Goal: Information Seeking & Learning: Learn about a topic

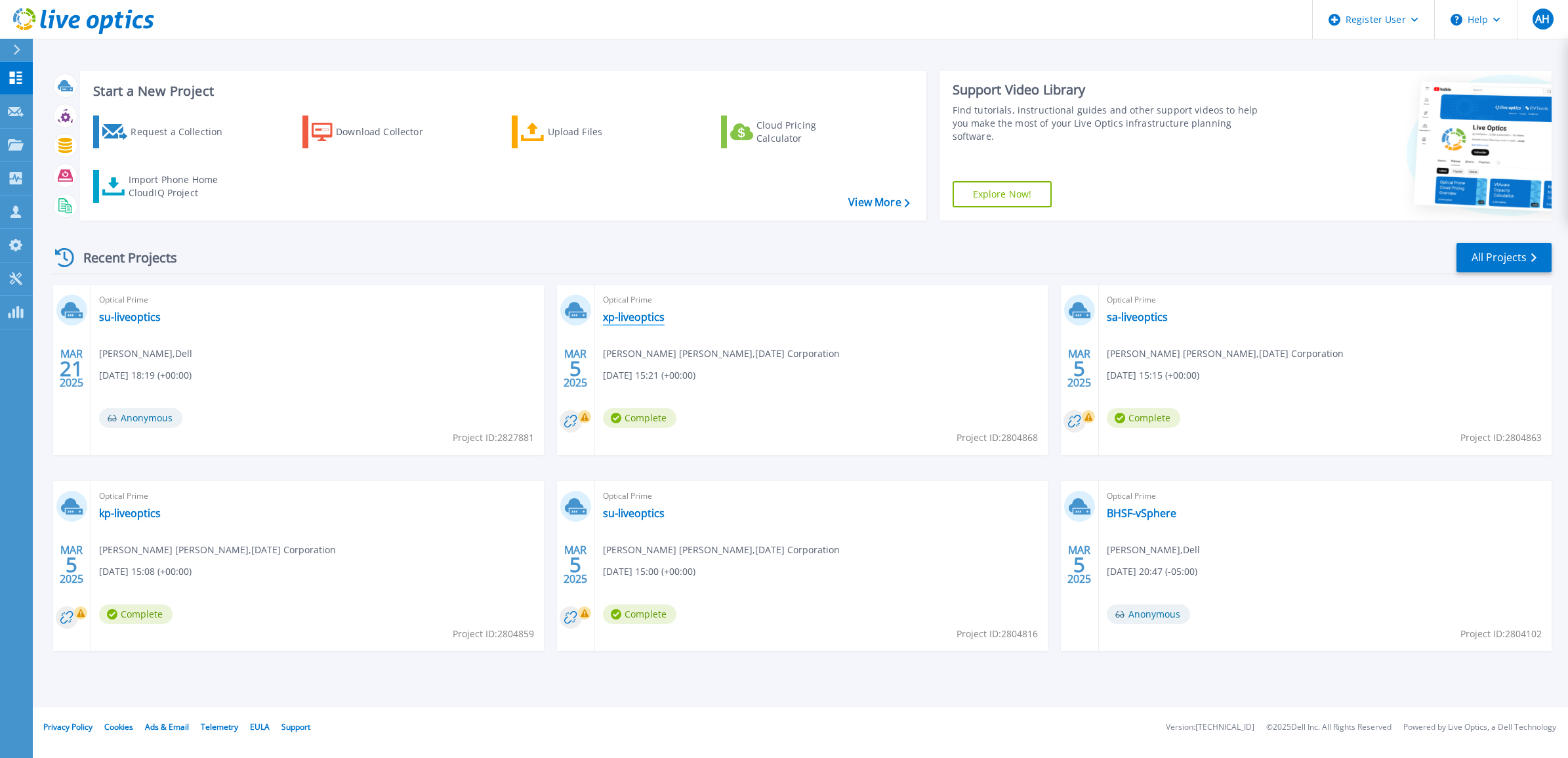
click at [644, 317] on link "xp-liveoptics" at bounding box center [633, 316] width 62 height 13
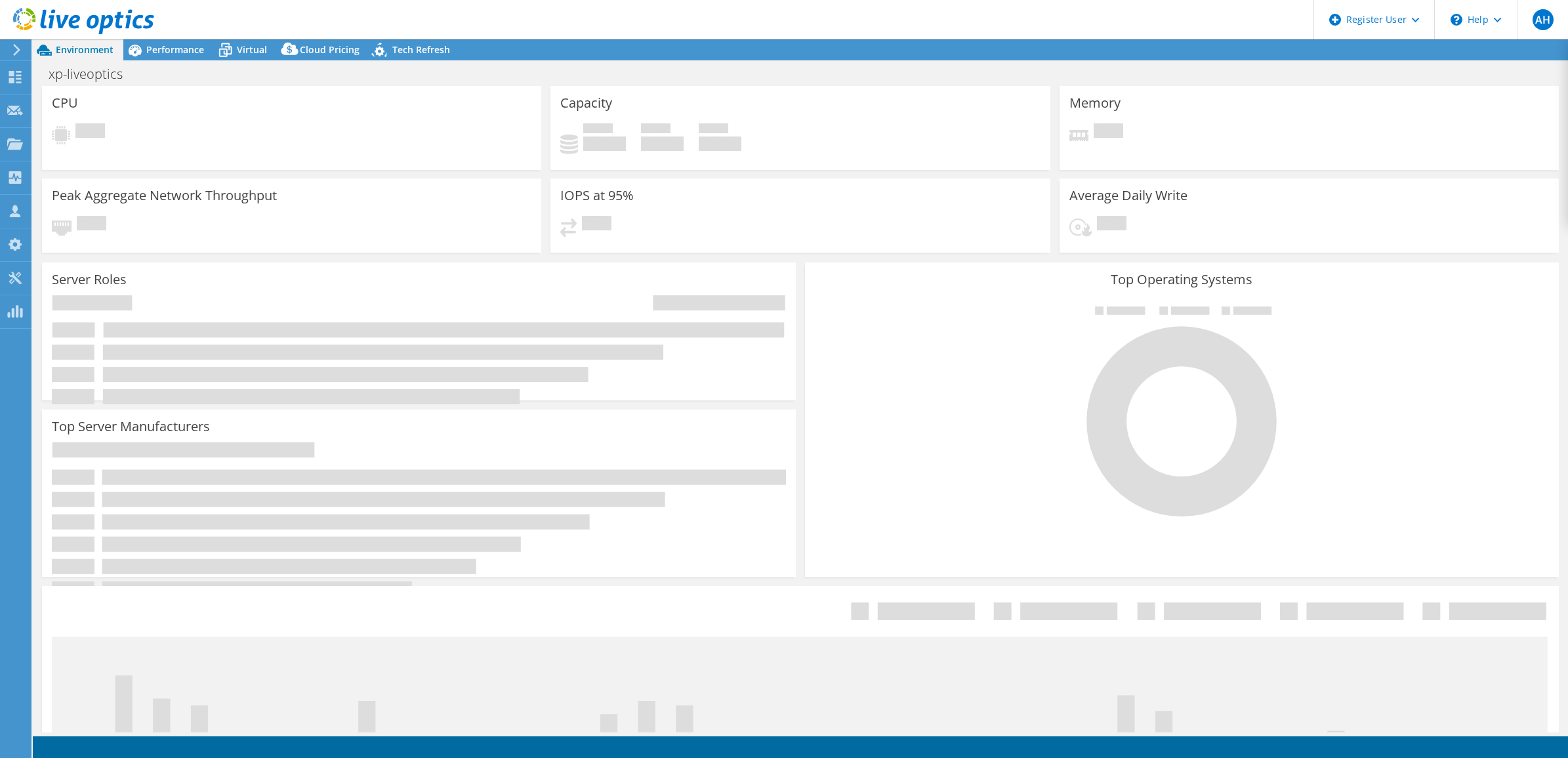
select select "USD"
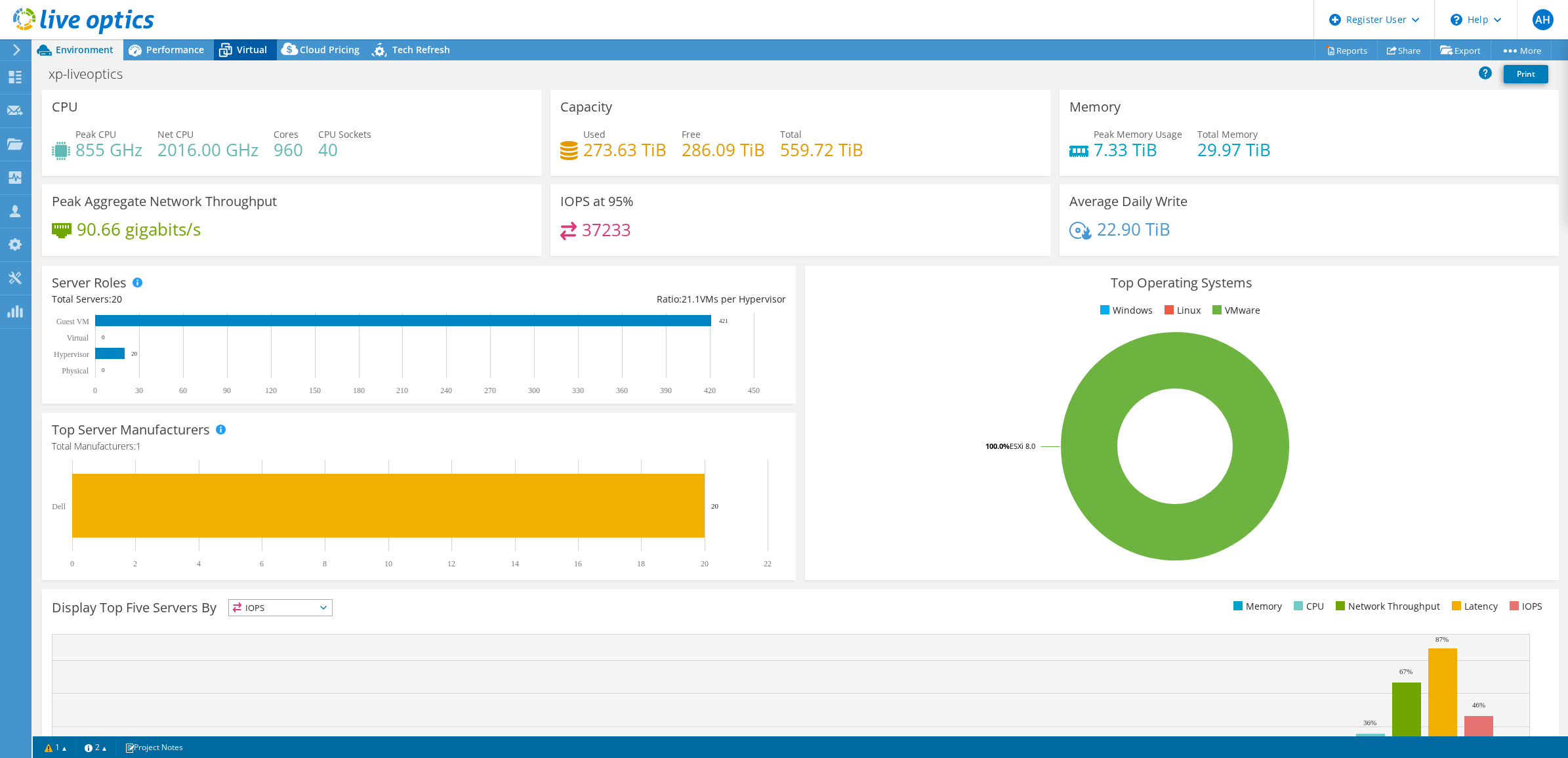
click at [238, 44] on span "Virtual" at bounding box center [252, 50] width 30 height 12
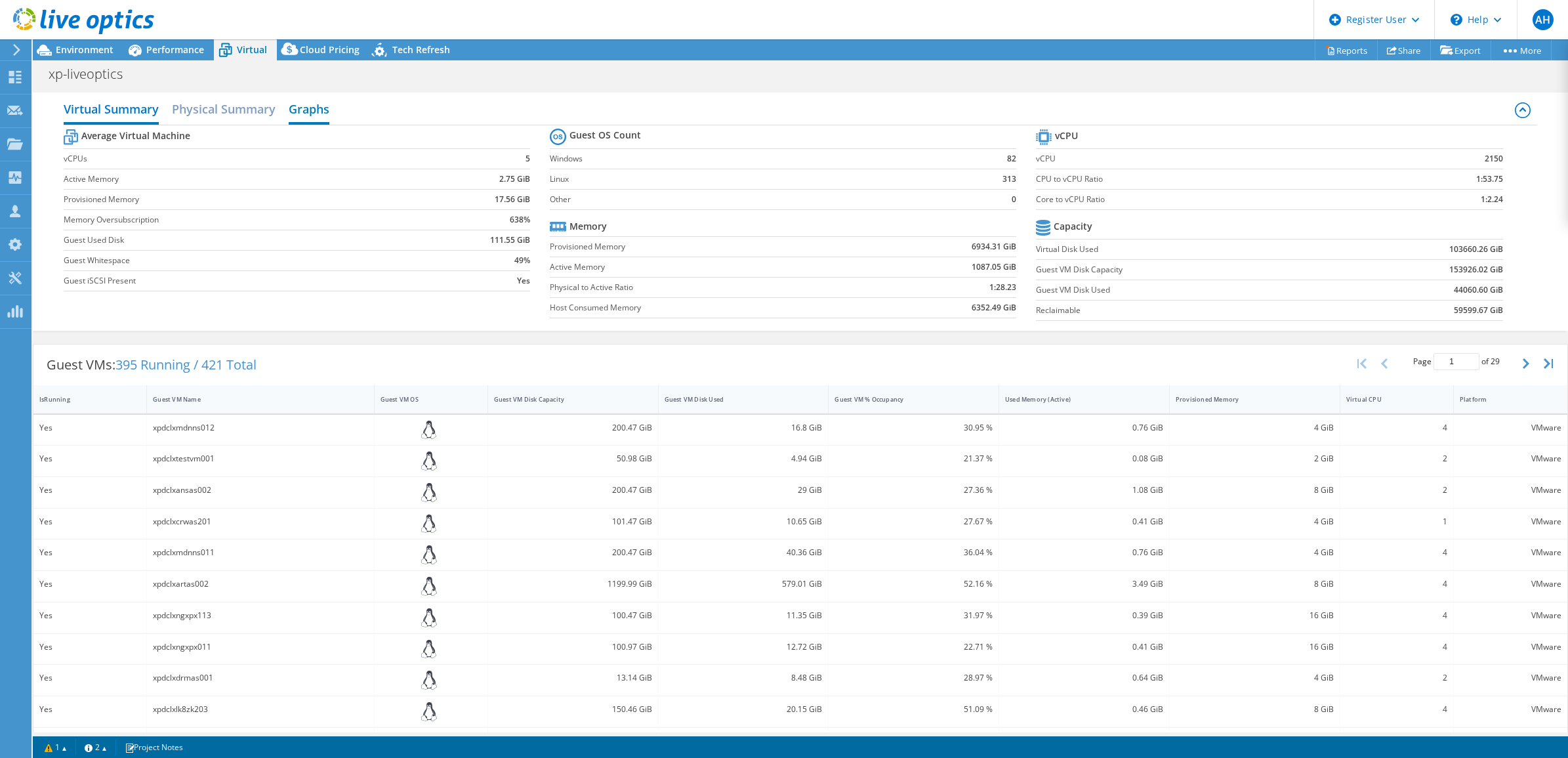
click at [310, 112] on h2 "Graphs" at bounding box center [308, 110] width 41 height 29
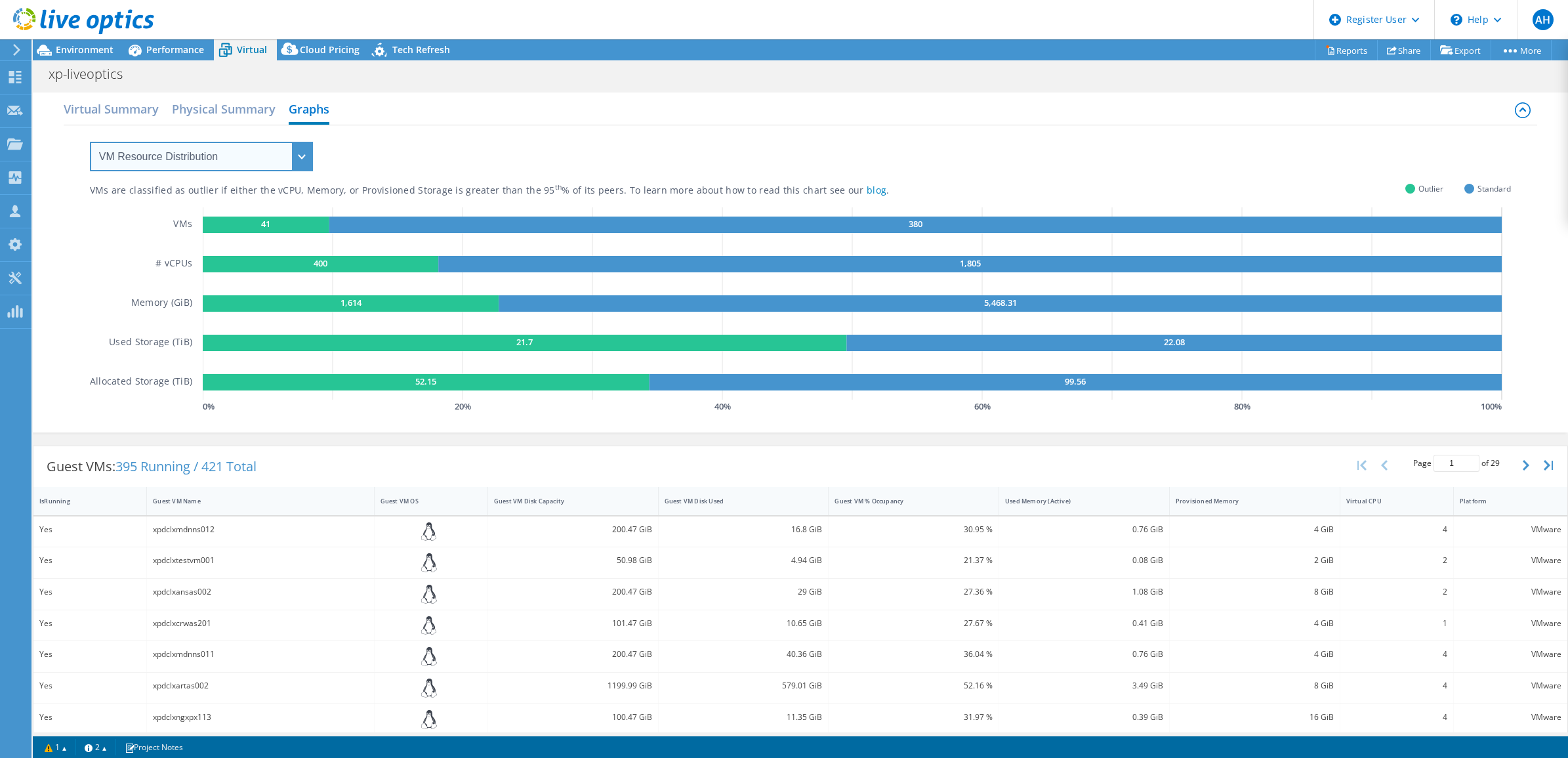
click at [294, 161] on select "VM Resource Distribution Provisioning Contrast Over Provisioning" at bounding box center [201, 157] width 223 height 30
click at [544, 152] on div "VMs are classified as outlier if either the vCPU, Memory, or Provisioned Storag…" at bounding box center [800, 271] width 1421 height 291
click at [158, 58] on div "Performance" at bounding box center [169, 50] width 91 height 21
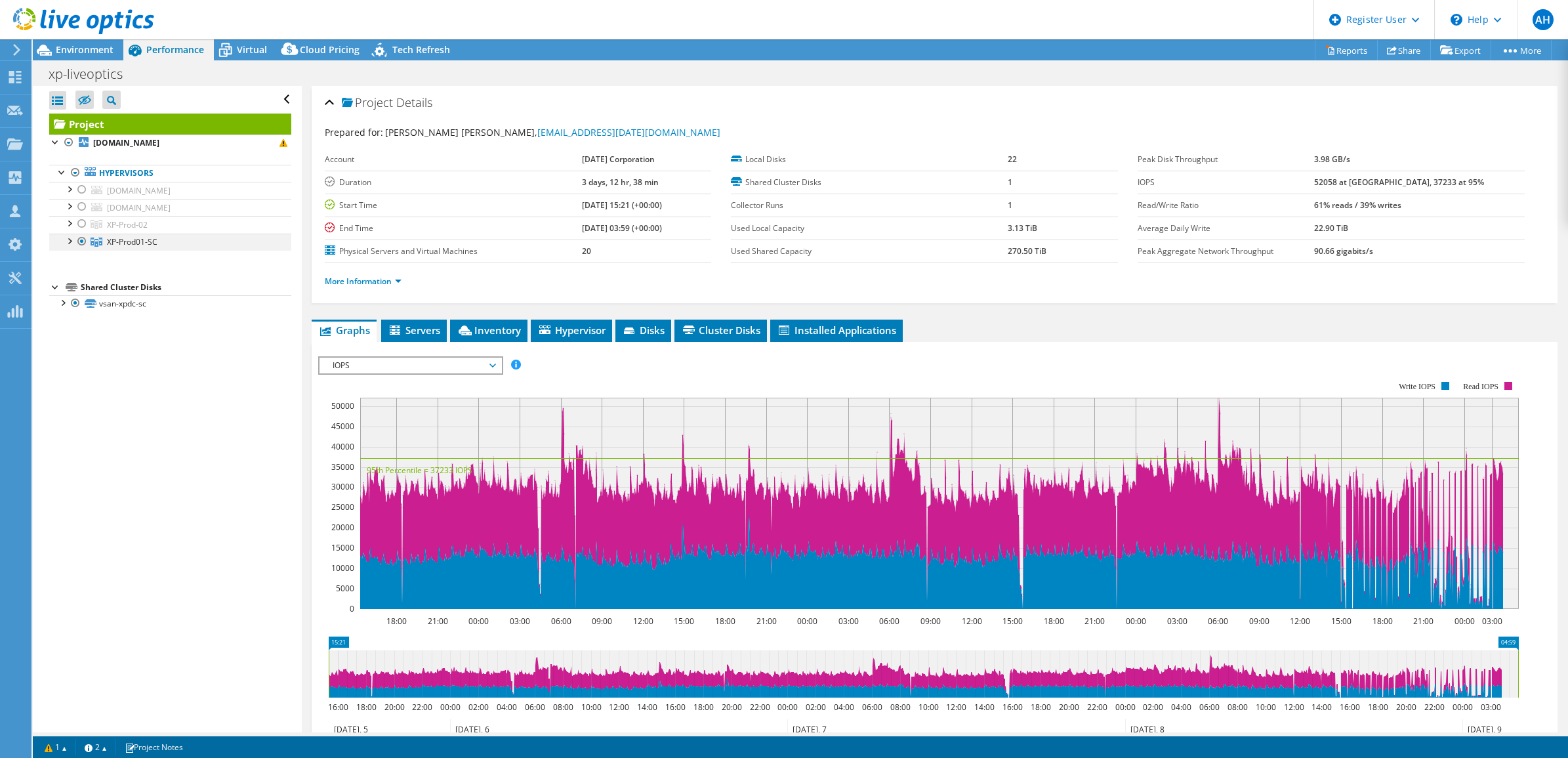
click at [64, 244] on div at bounding box center [69, 240] width 13 height 13
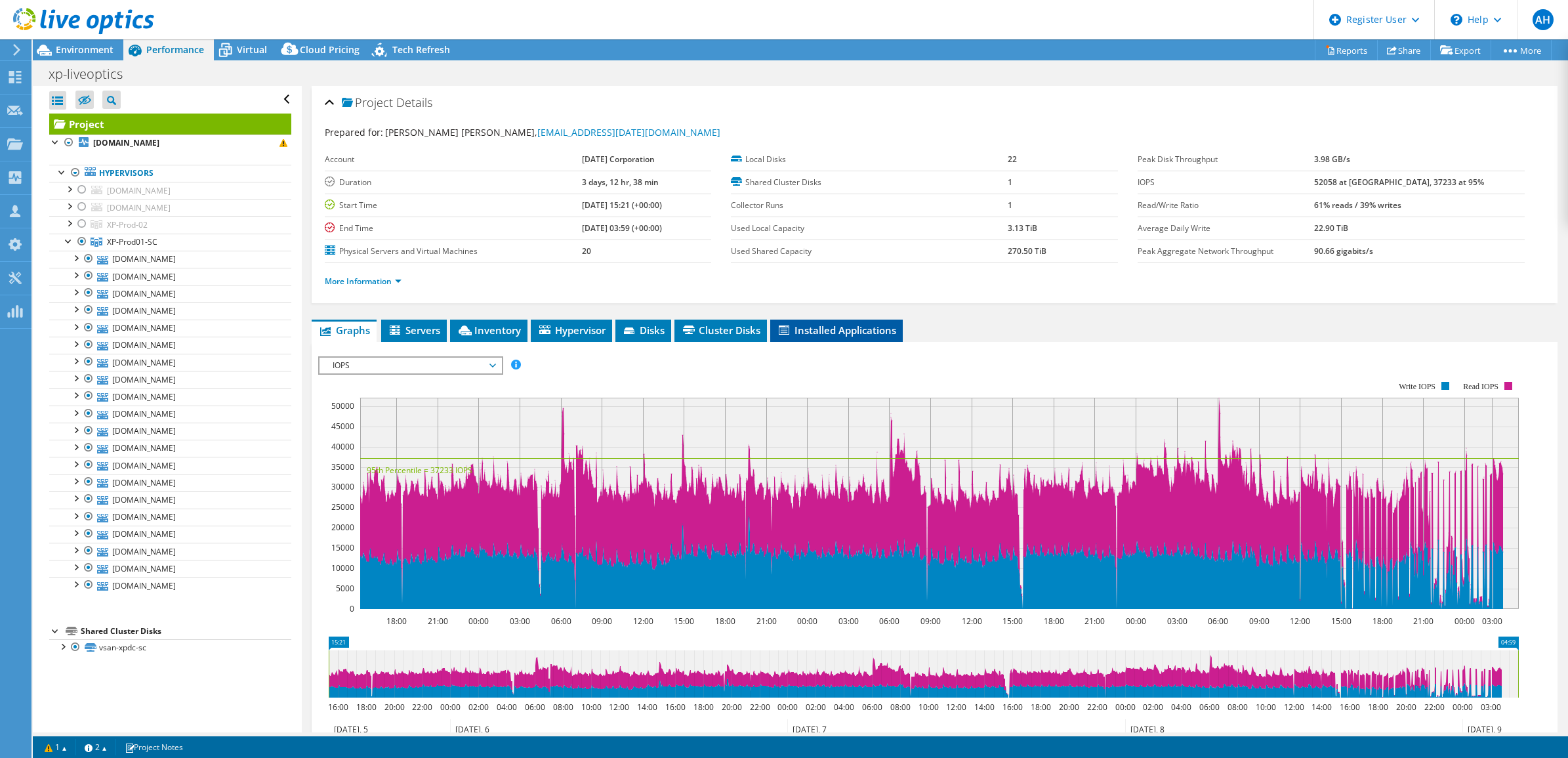
click at [843, 321] on li "Installed Applications" at bounding box center [836, 331] width 132 height 23
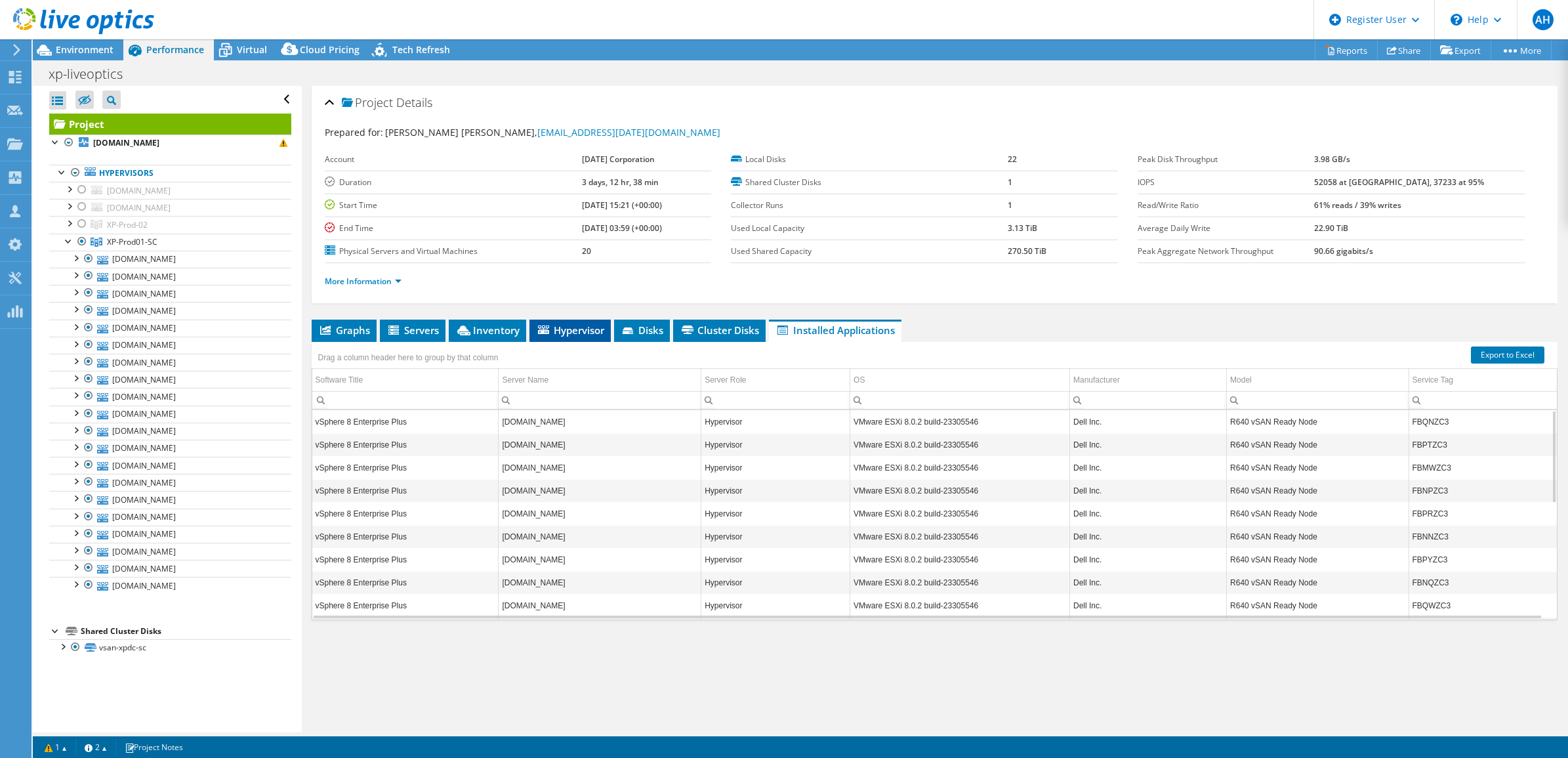
click at [575, 331] on span "Hypervisor" at bounding box center [570, 329] width 68 height 13
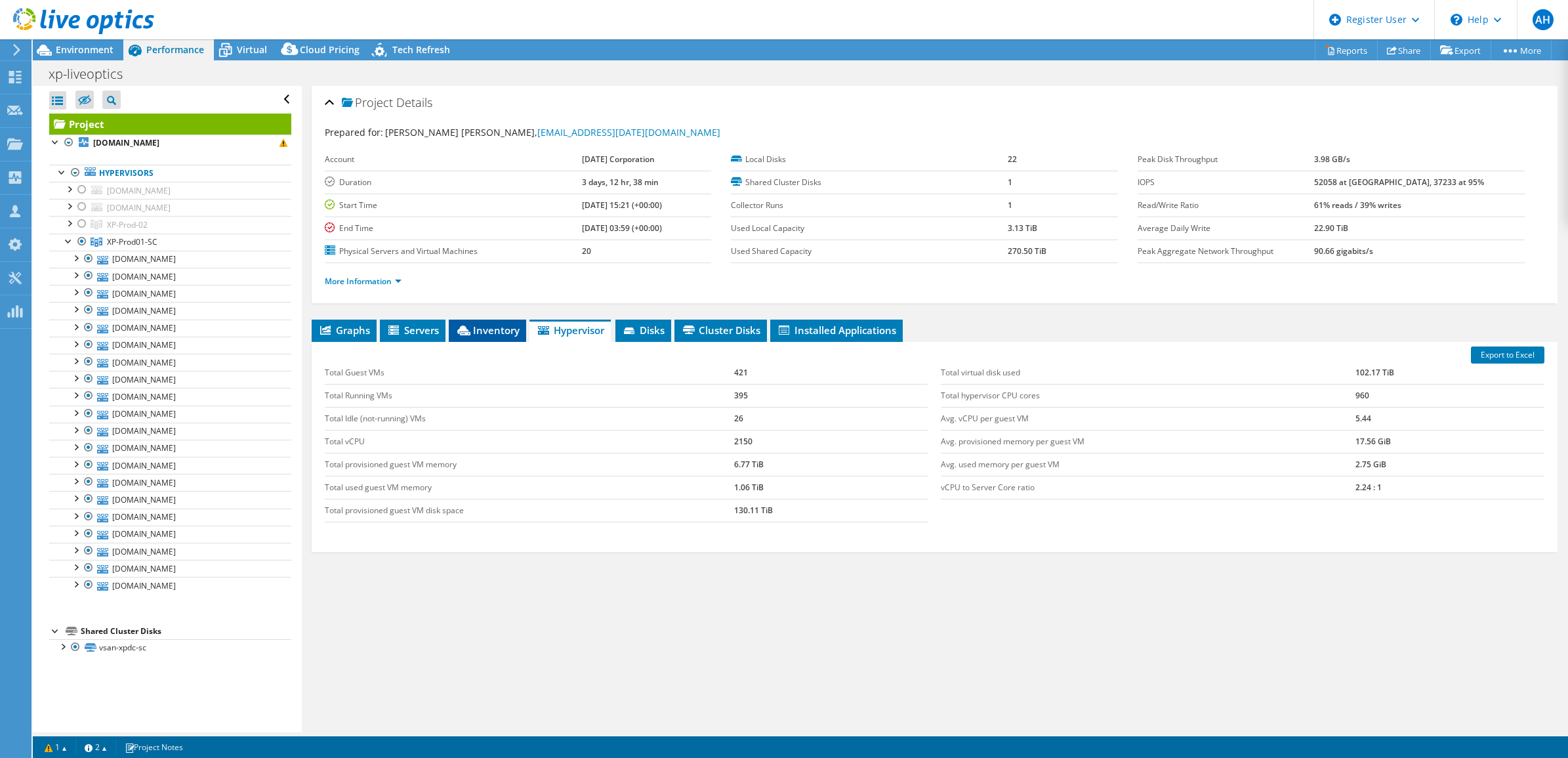
click at [490, 333] on span "Inventory" at bounding box center [488, 329] width 64 height 13
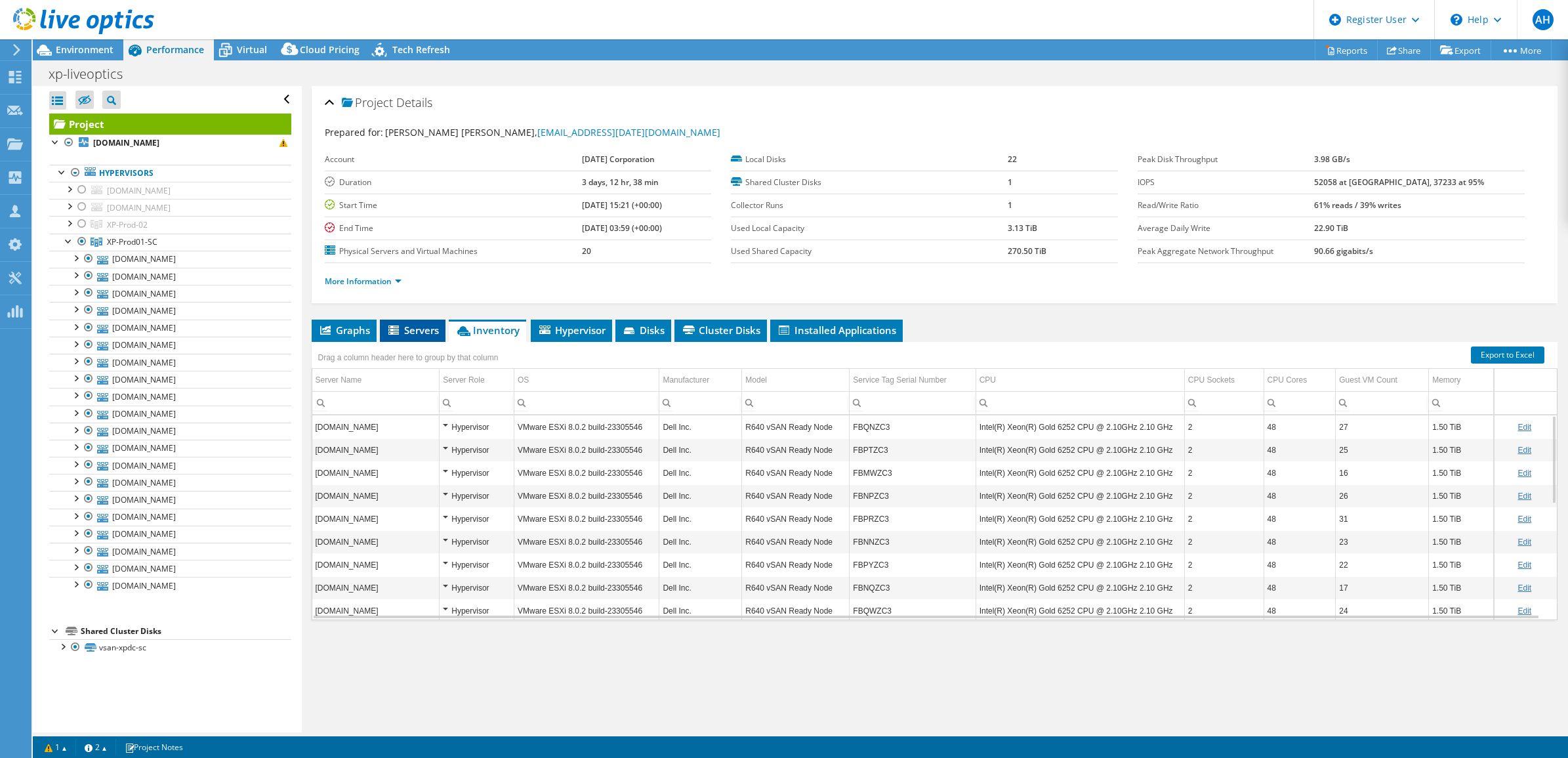
click at [420, 333] on span "Servers" at bounding box center [412, 329] width 52 height 13
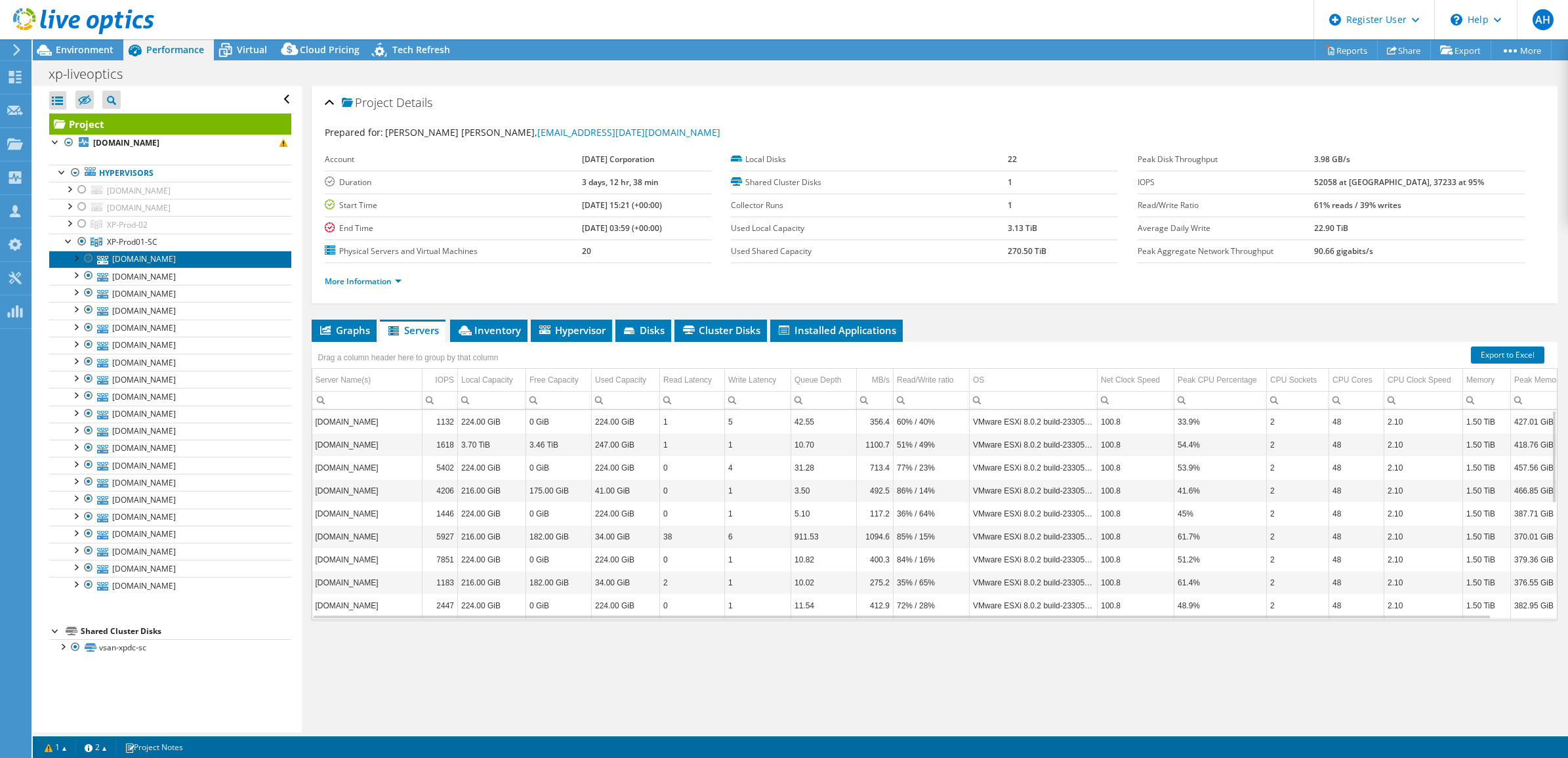
click at [76, 266] on link "xpdcvmwhv108.xp.ocean.com" at bounding box center [170, 260] width 242 height 17
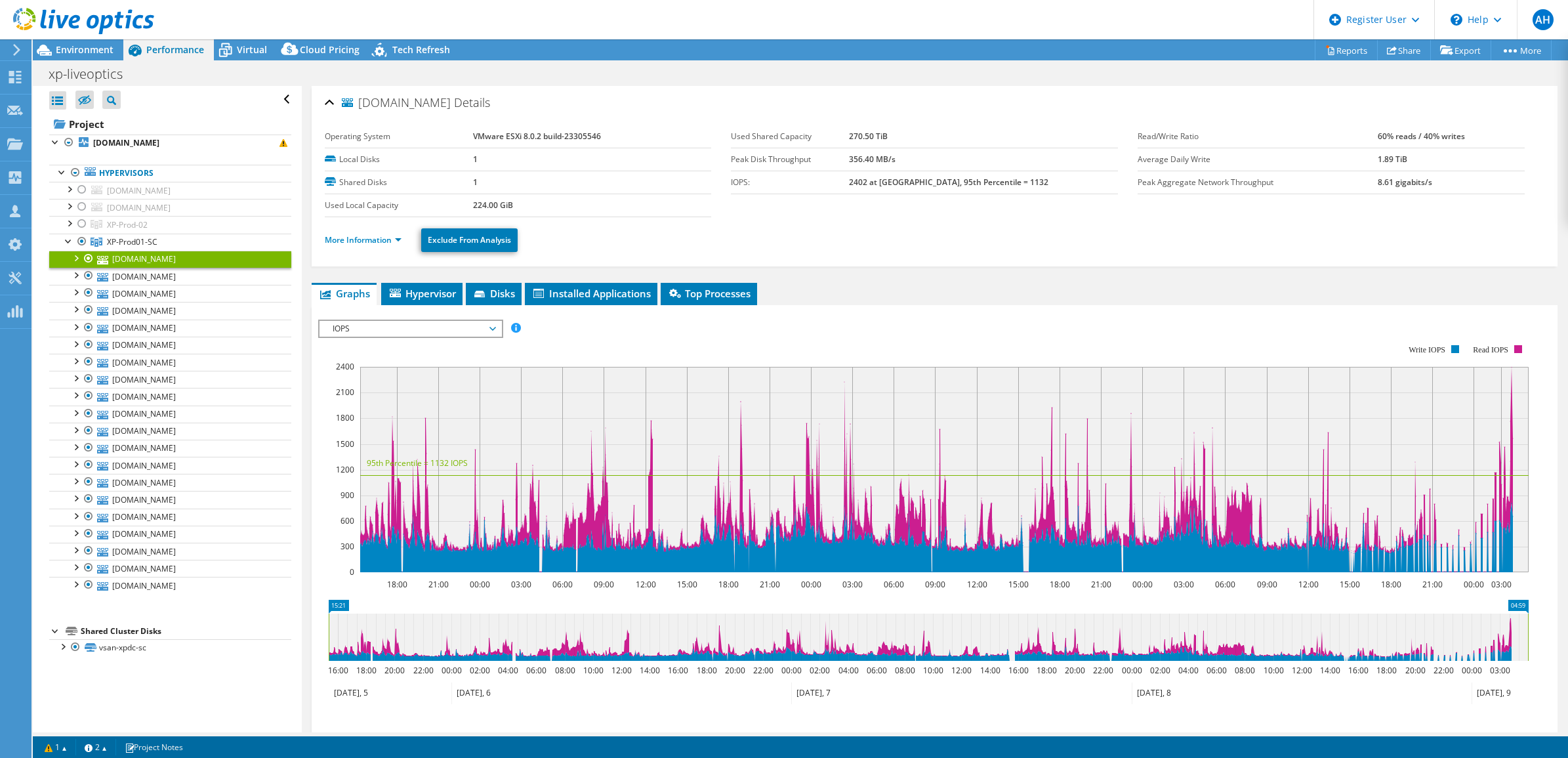
click at [74, 262] on div at bounding box center [75, 257] width 13 height 13
click at [259, 50] on span "Virtual" at bounding box center [252, 50] width 30 height 12
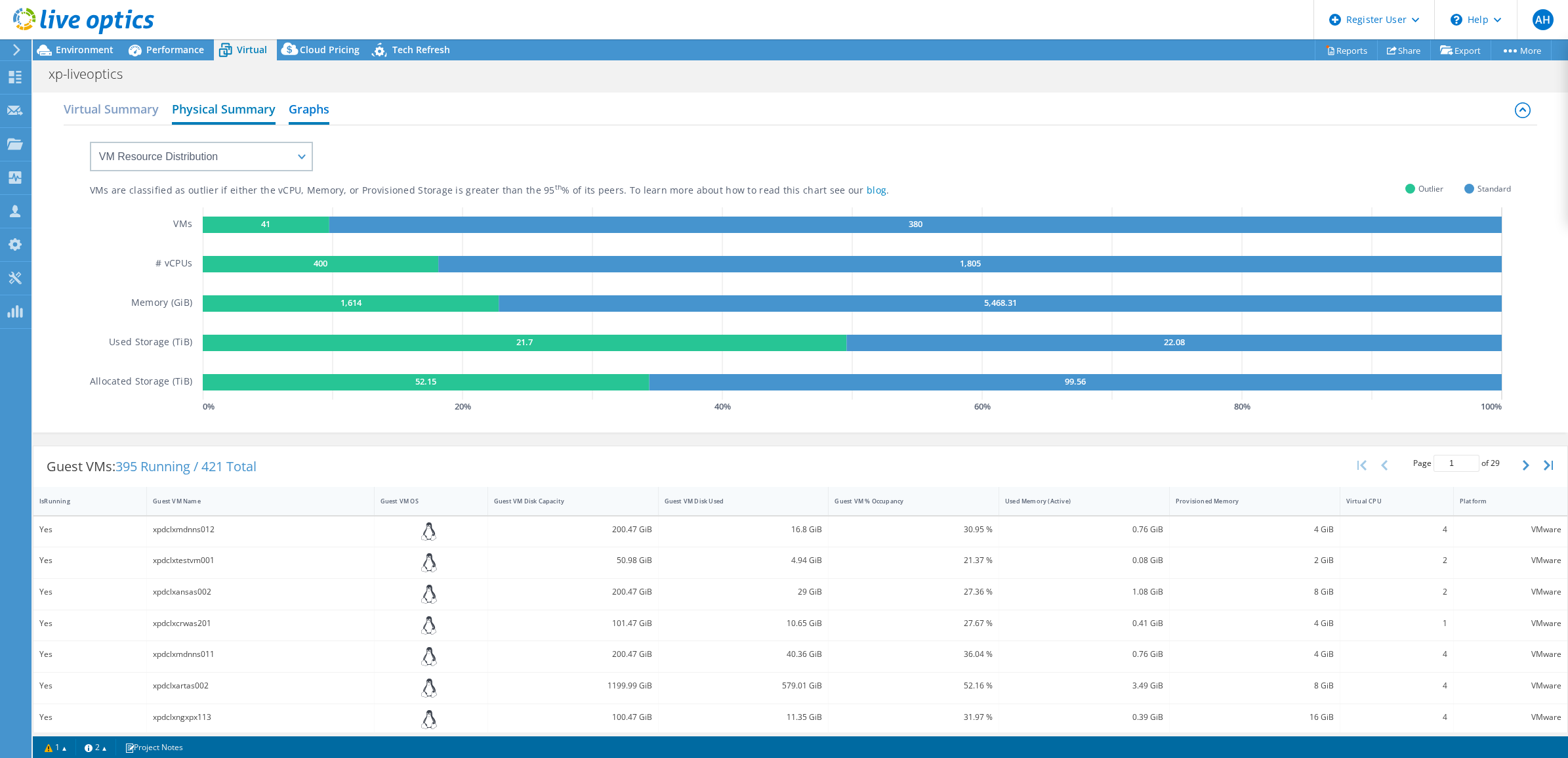
click at [231, 97] on h2 "Physical Summary" at bounding box center [223, 110] width 104 height 29
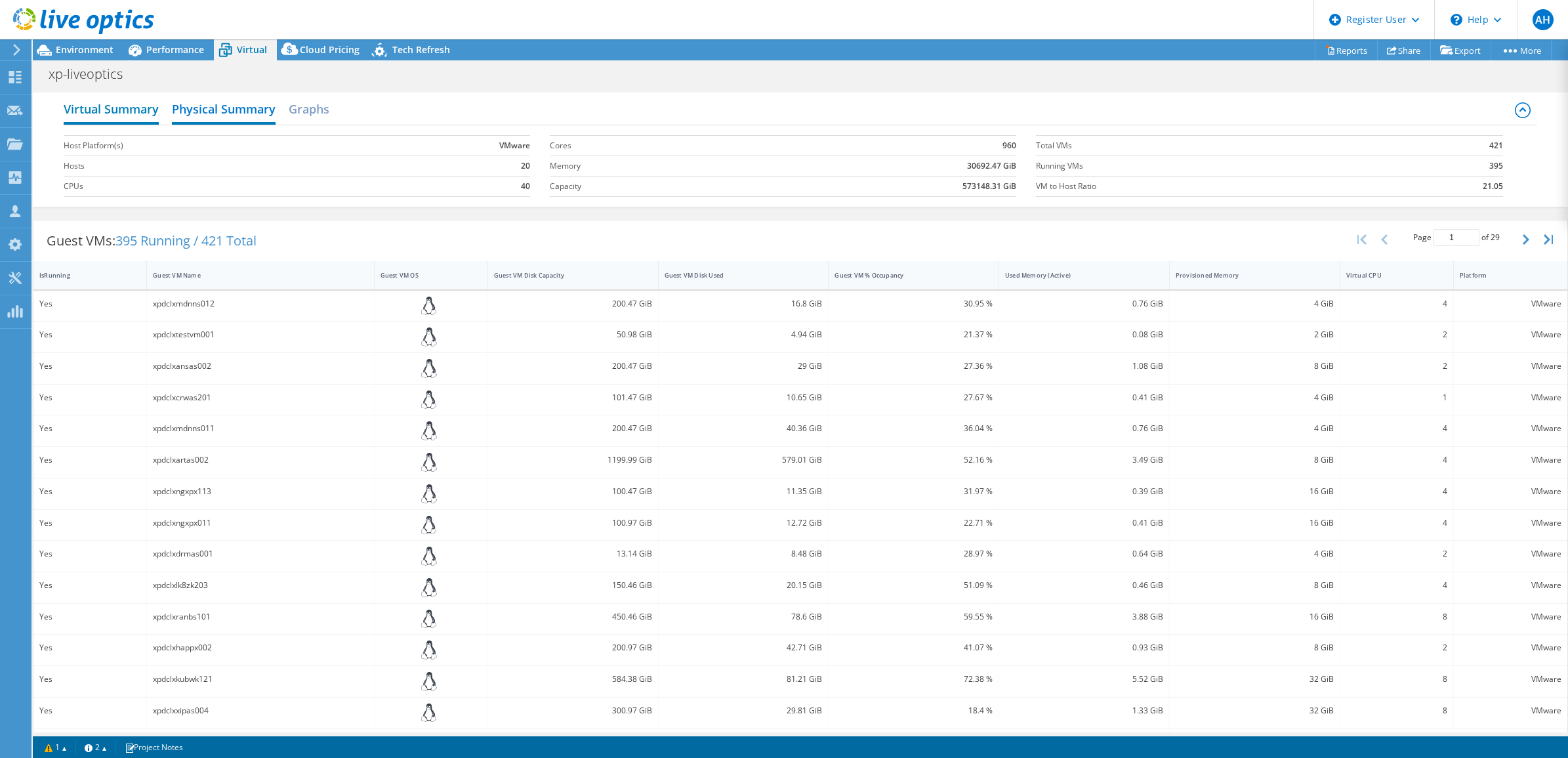
click at [129, 116] on h2 "Virtual Summary" at bounding box center [111, 110] width 95 height 29
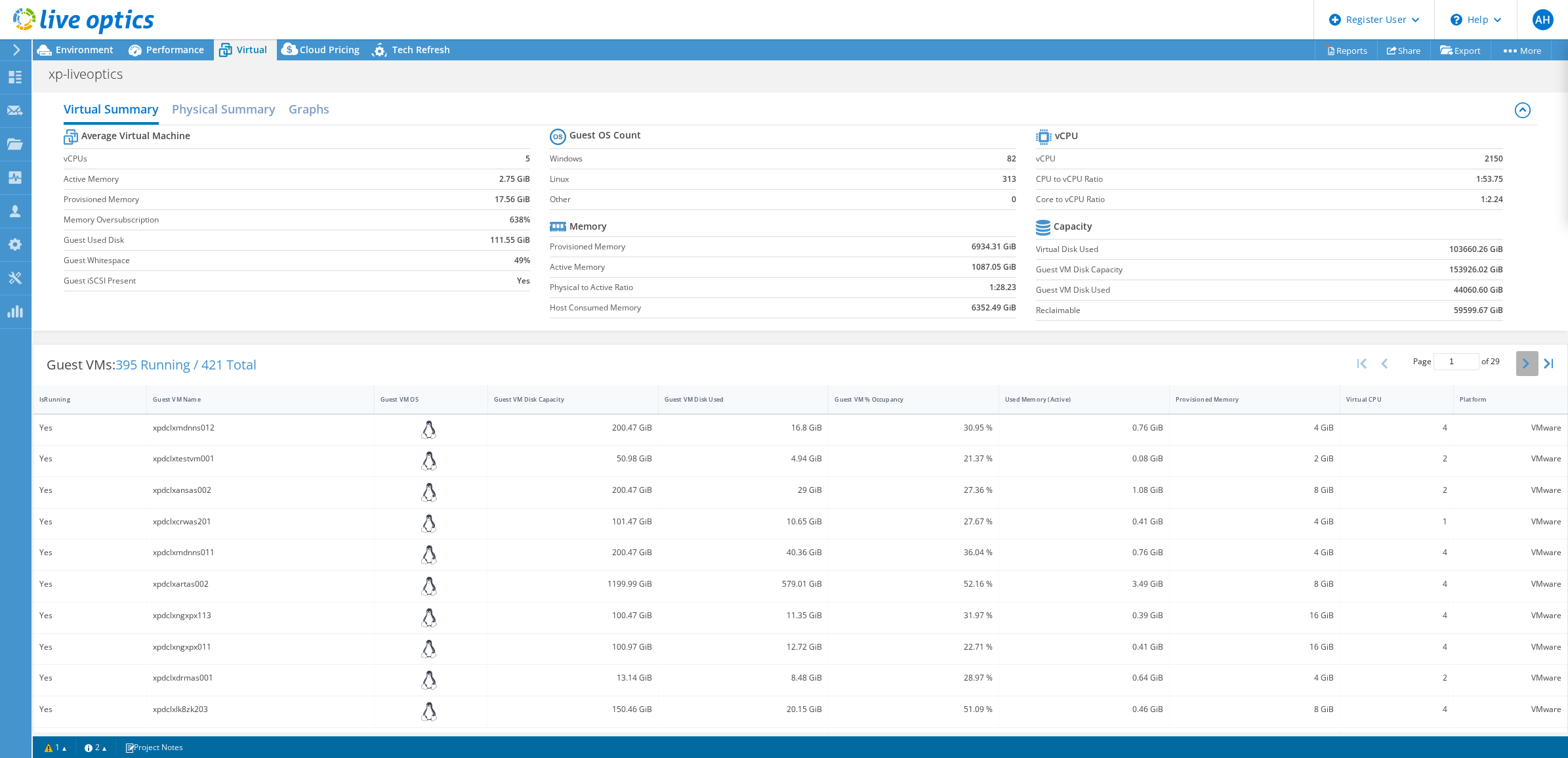
click at [1516, 359] on button "button" at bounding box center [1527, 363] width 23 height 25
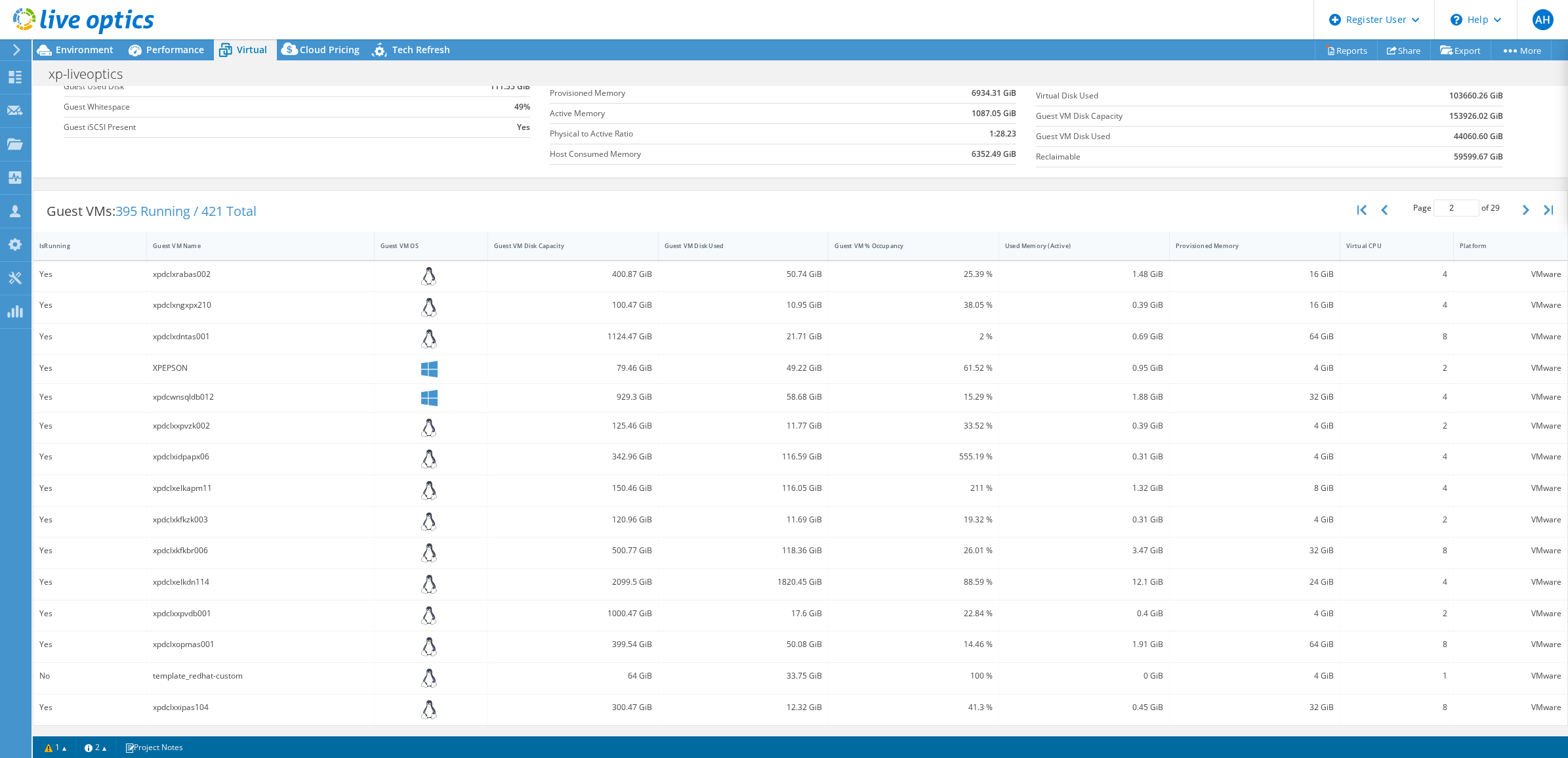
scroll to position [155, 0]
click at [1523, 211] on icon "button" at bounding box center [1526, 210] width 7 height 10
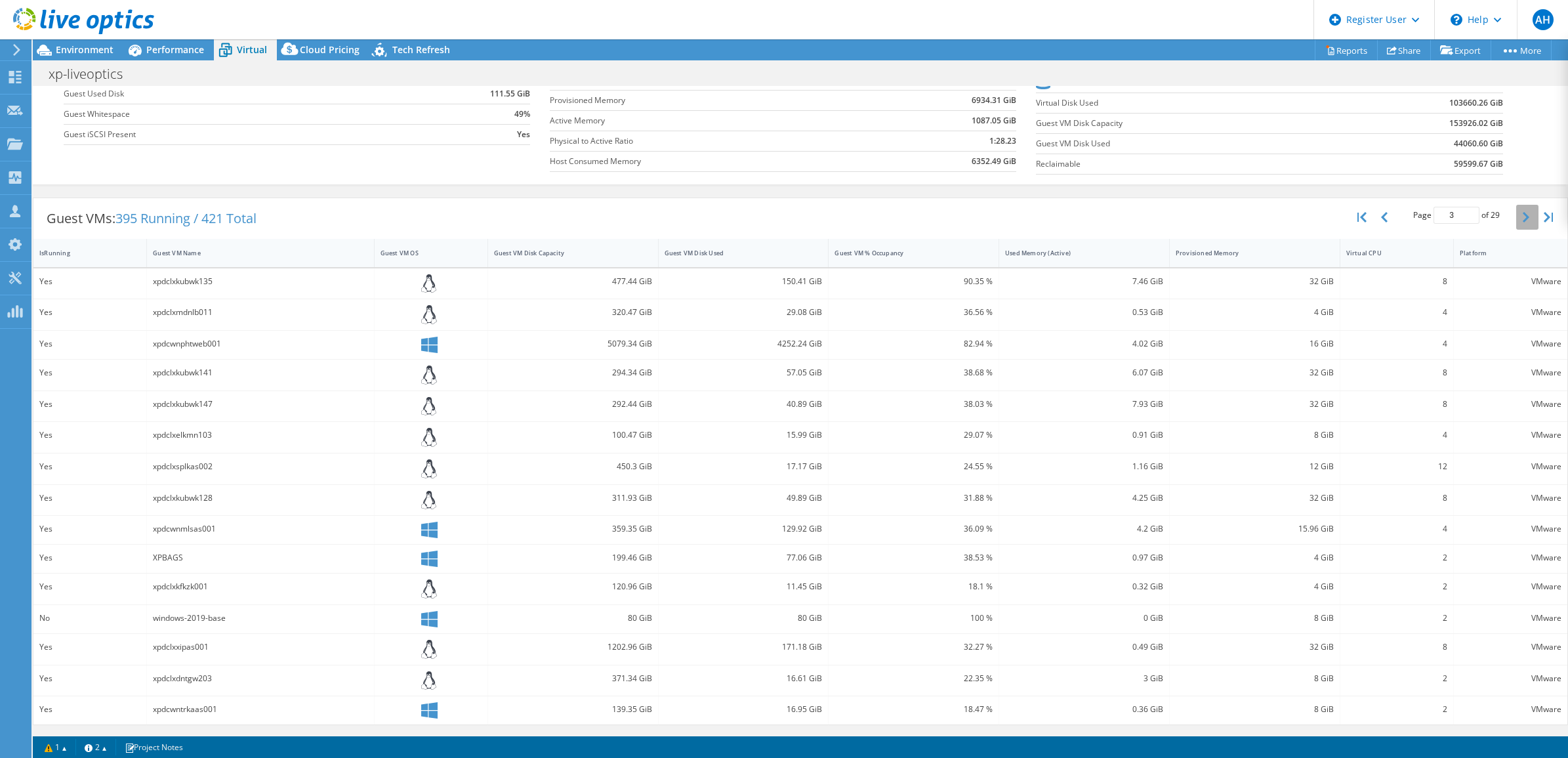
click at [1523, 212] on icon "button" at bounding box center [1526, 217] width 7 height 10
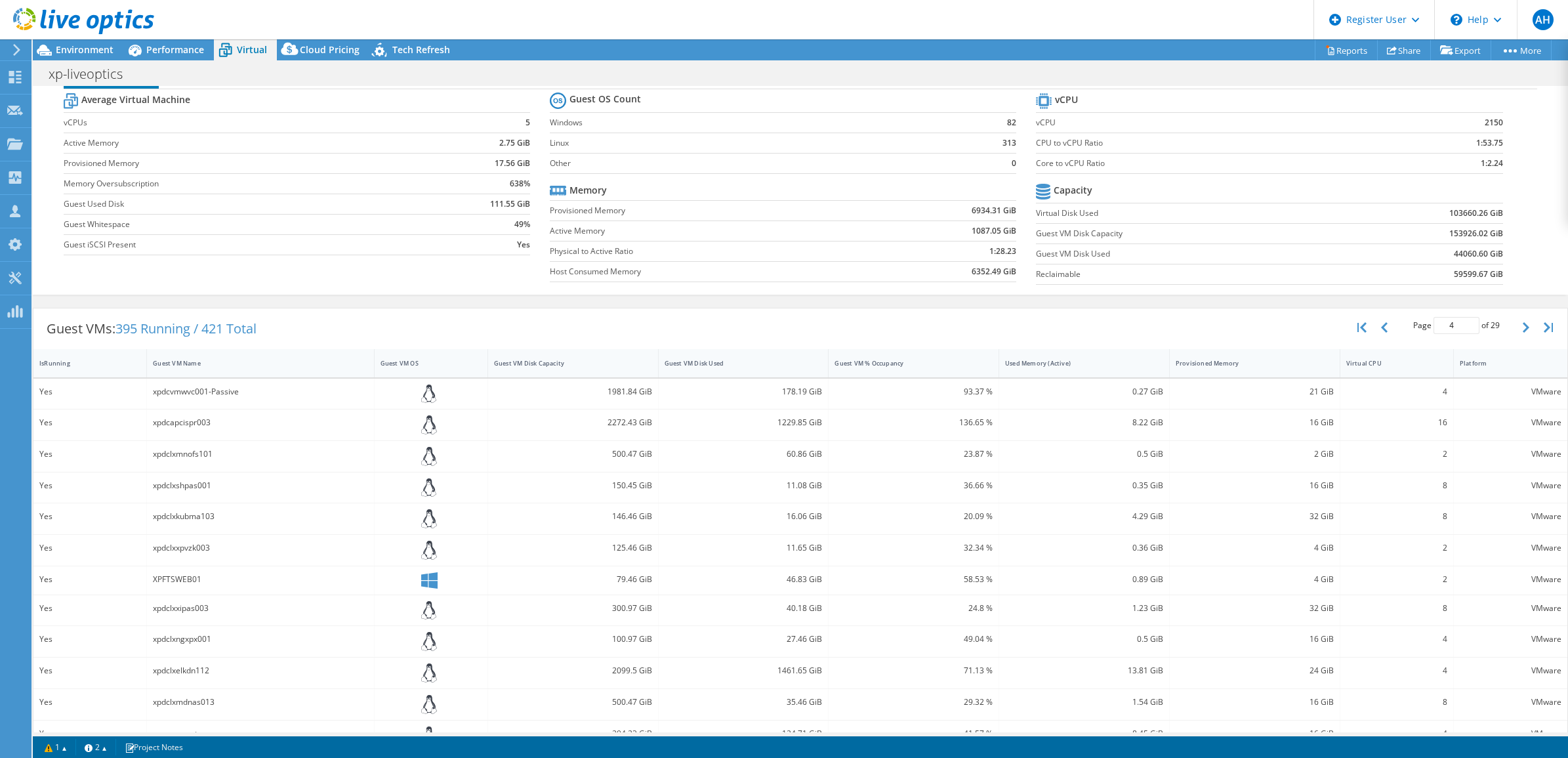
scroll to position [0, 0]
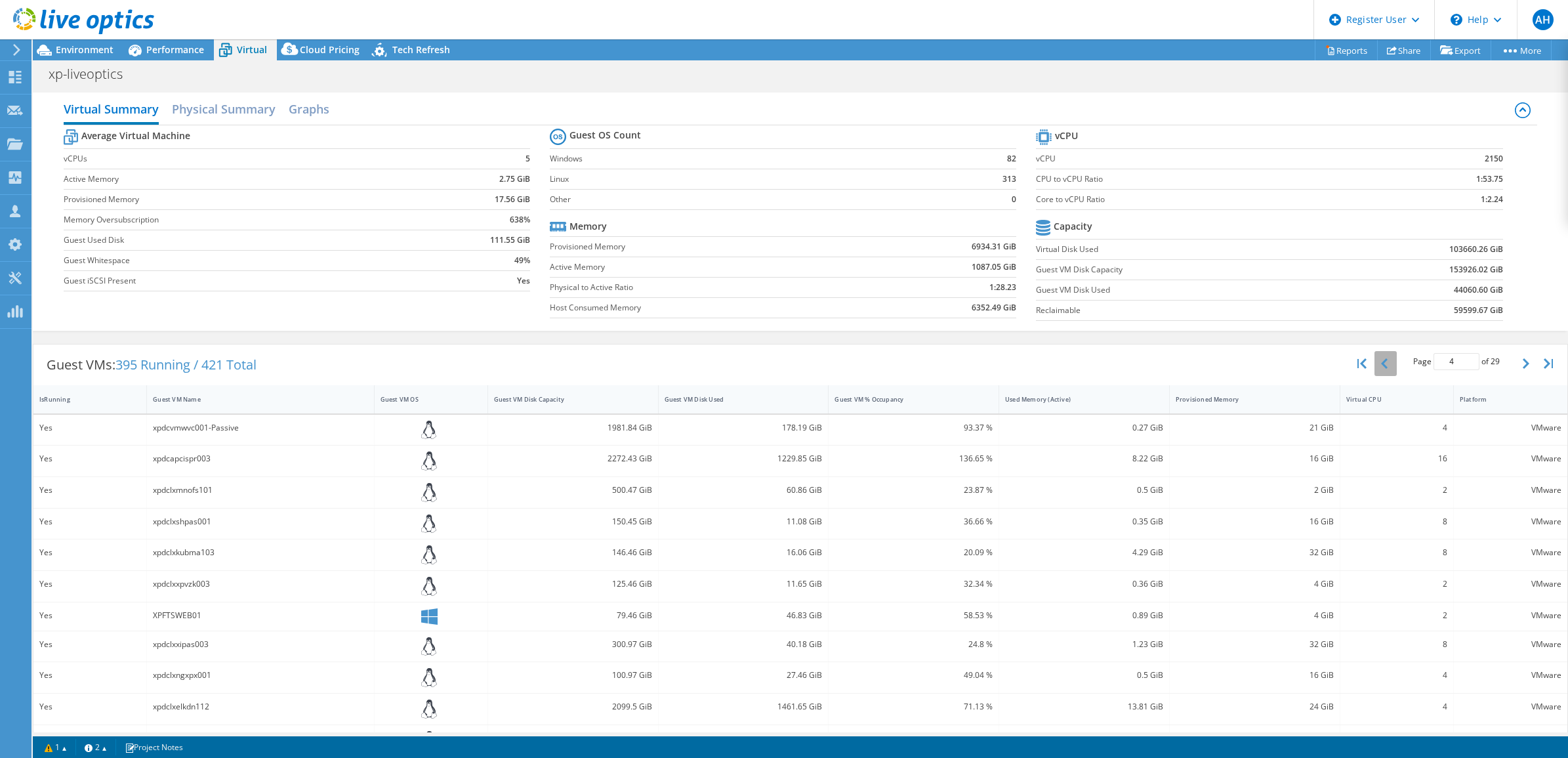
click at [1374, 360] on button "button" at bounding box center [1385, 363] width 23 height 25
type input "3"
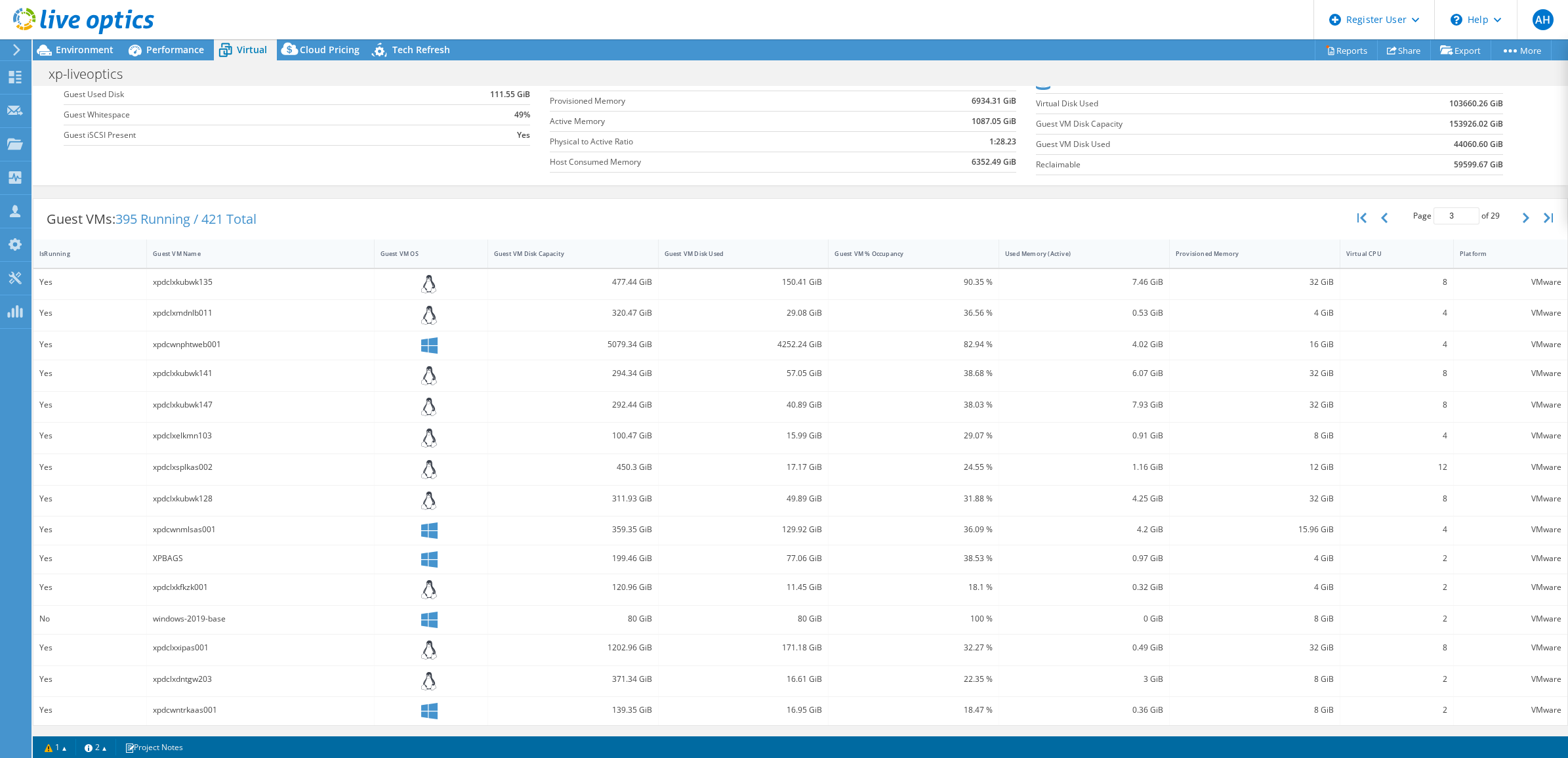
scroll to position [149, 0]
click at [1395, 608] on div "2" at bounding box center [1396, 619] width 113 height 28
click at [1402, 594] on div "2" at bounding box center [1396, 588] width 113 height 30
click at [1453, 587] on div "VMware" at bounding box center [1510, 588] width 113 height 30
click at [490, 565] on div "199.46 GiB" at bounding box center [573, 558] width 171 height 28
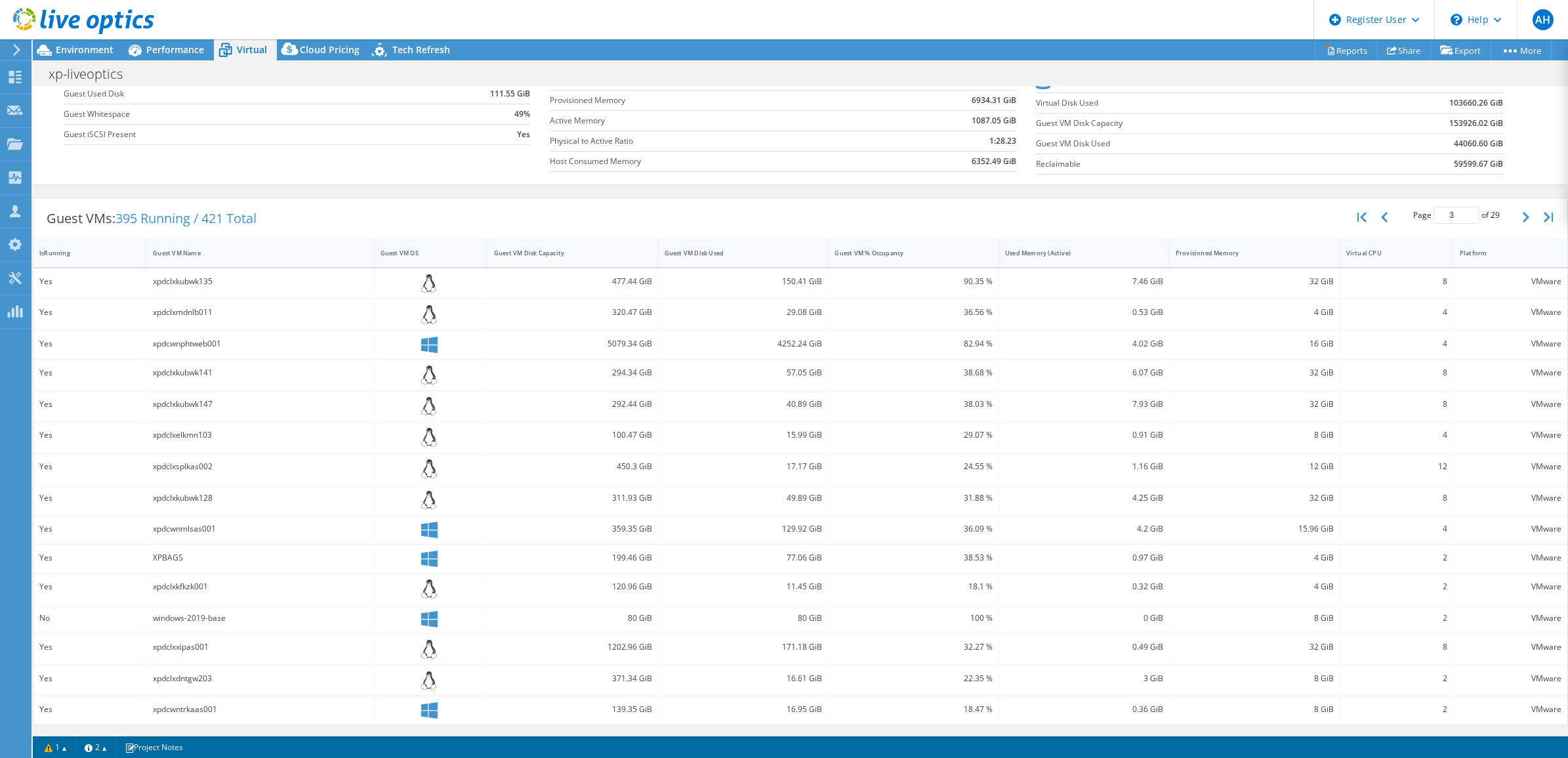
click at [418, 333] on div at bounding box center [431, 344] width 113 height 28
click at [76, 340] on div "Yes" at bounding box center [90, 343] width 101 height 15
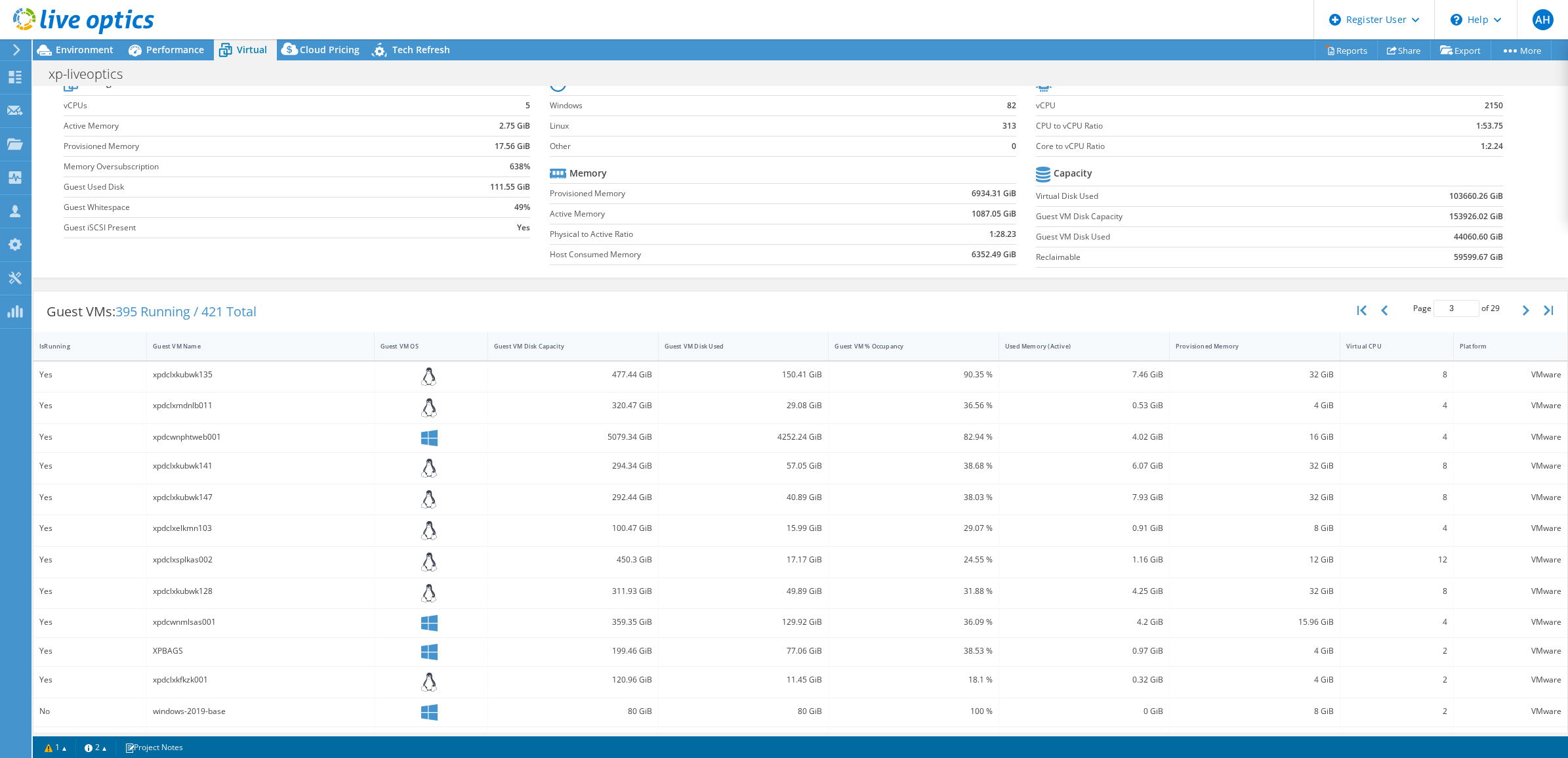
scroll to position [0, 0]
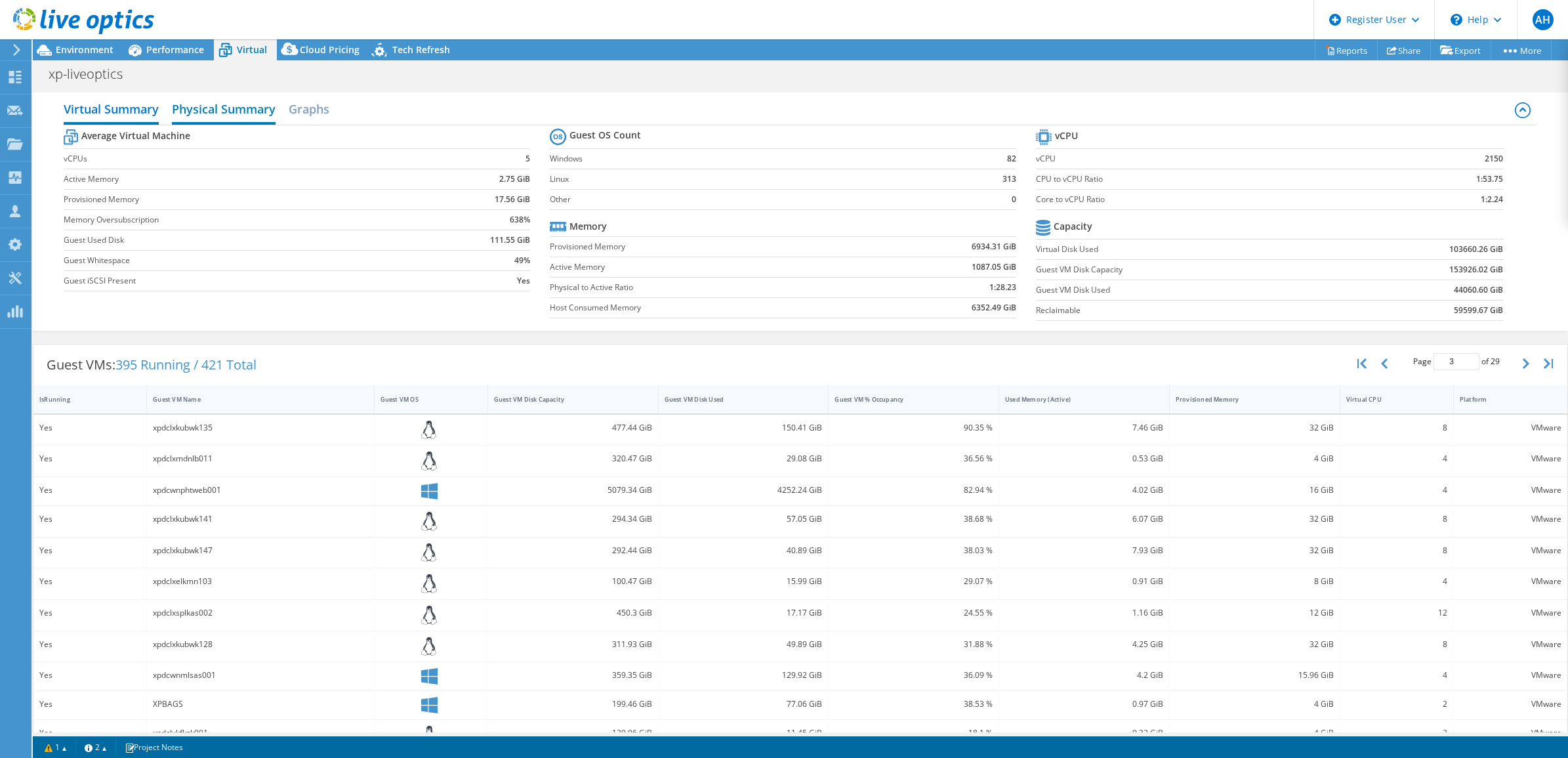
click at [230, 103] on h2 "Physical Summary" at bounding box center [223, 110] width 104 height 29
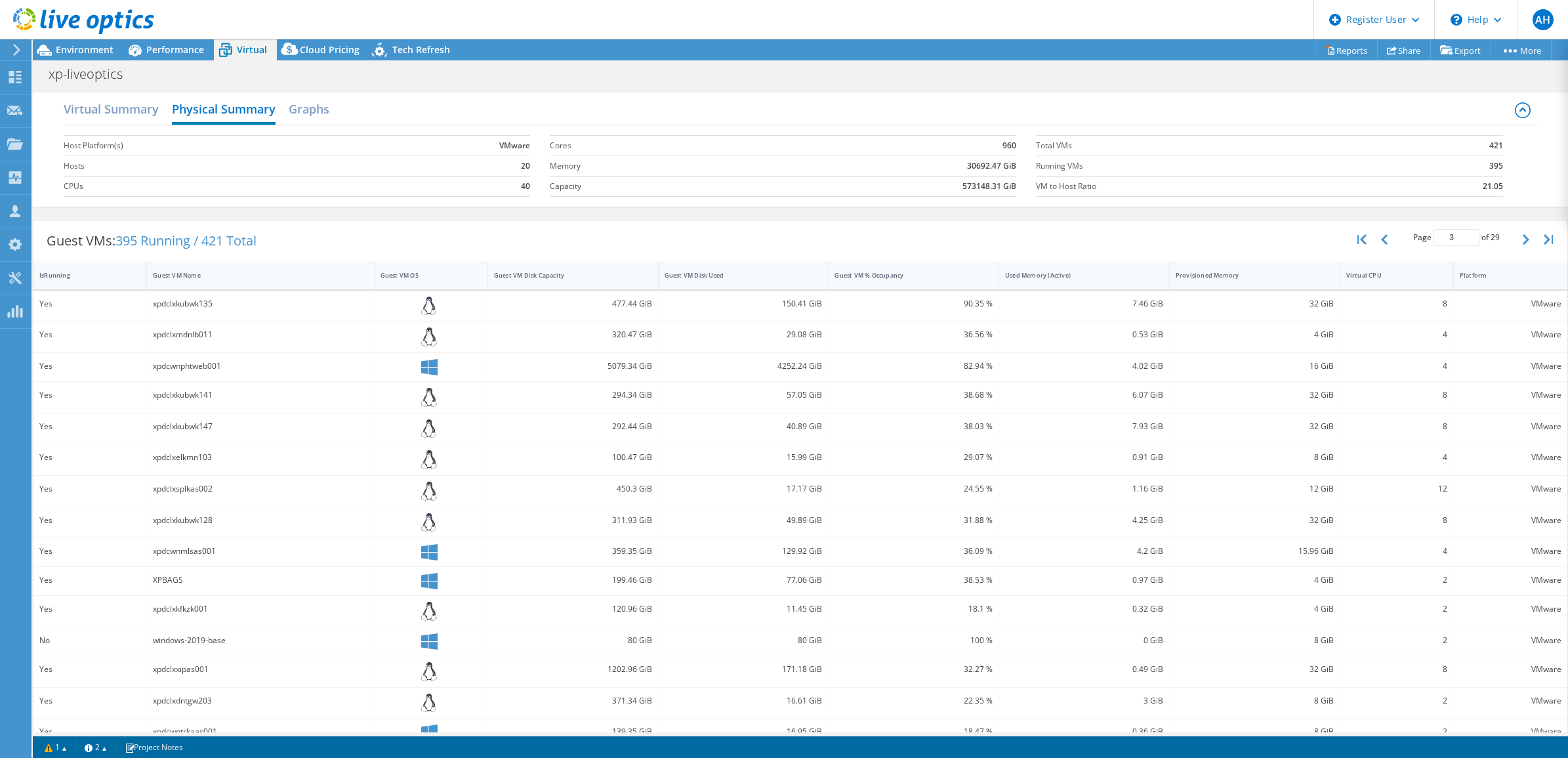
click at [331, 106] on div "Virtual Summary Physical Summary Graphs" at bounding box center [800, 111] width 1473 height 30
click at [321, 113] on h2 "Graphs" at bounding box center [308, 110] width 41 height 29
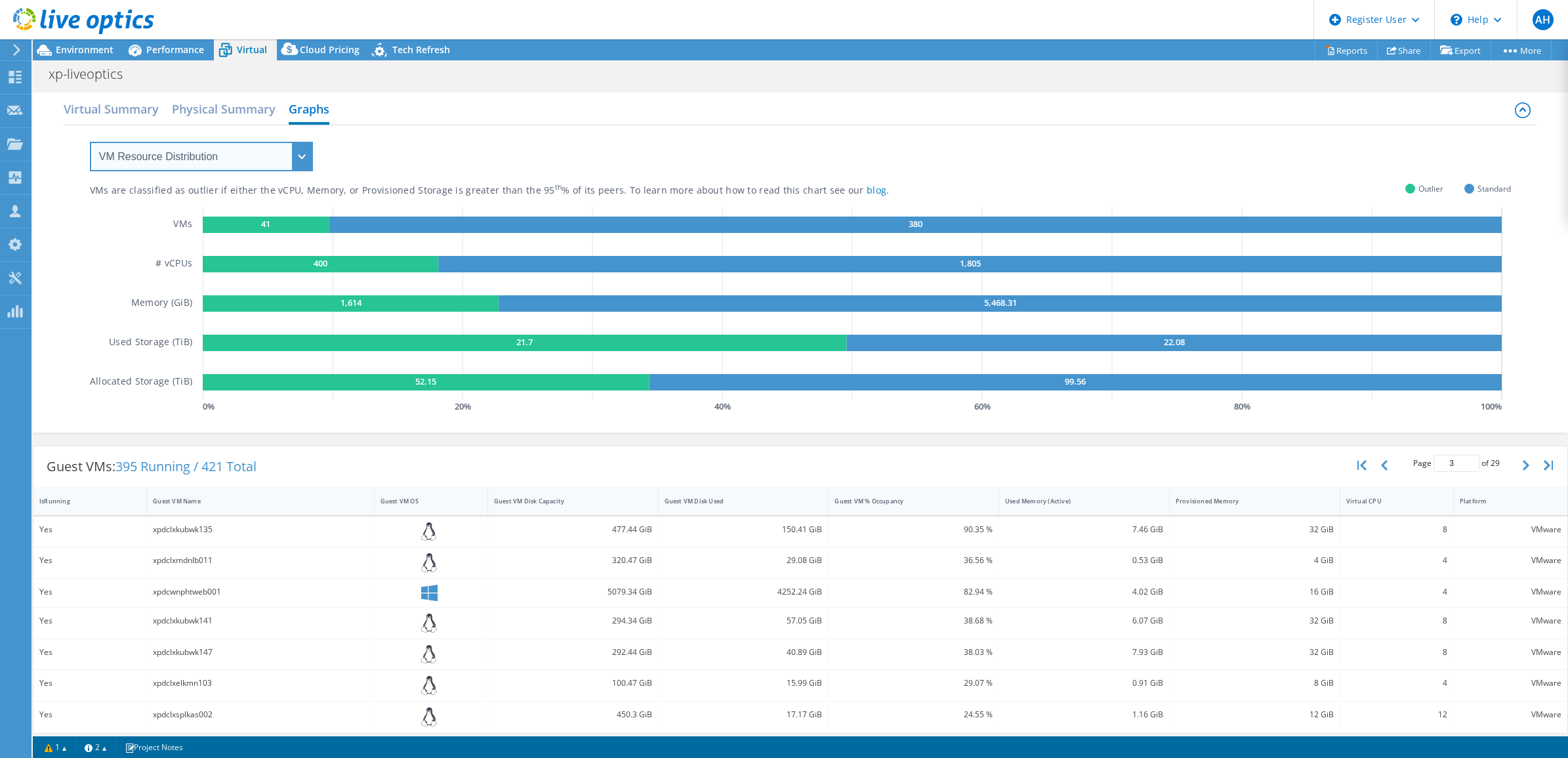
click at [299, 152] on select "VM Resource Distribution Provisioning Contrast Over Provisioning" at bounding box center [201, 157] width 223 height 30
click at [415, 132] on div "VMs are classified as outlier if either the vCPU, Memory, or Provisioned Storag…" at bounding box center [800, 271] width 1421 height 291
click at [206, 105] on h2 "Physical Summary" at bounding box center [223, 110] width 104 height 29
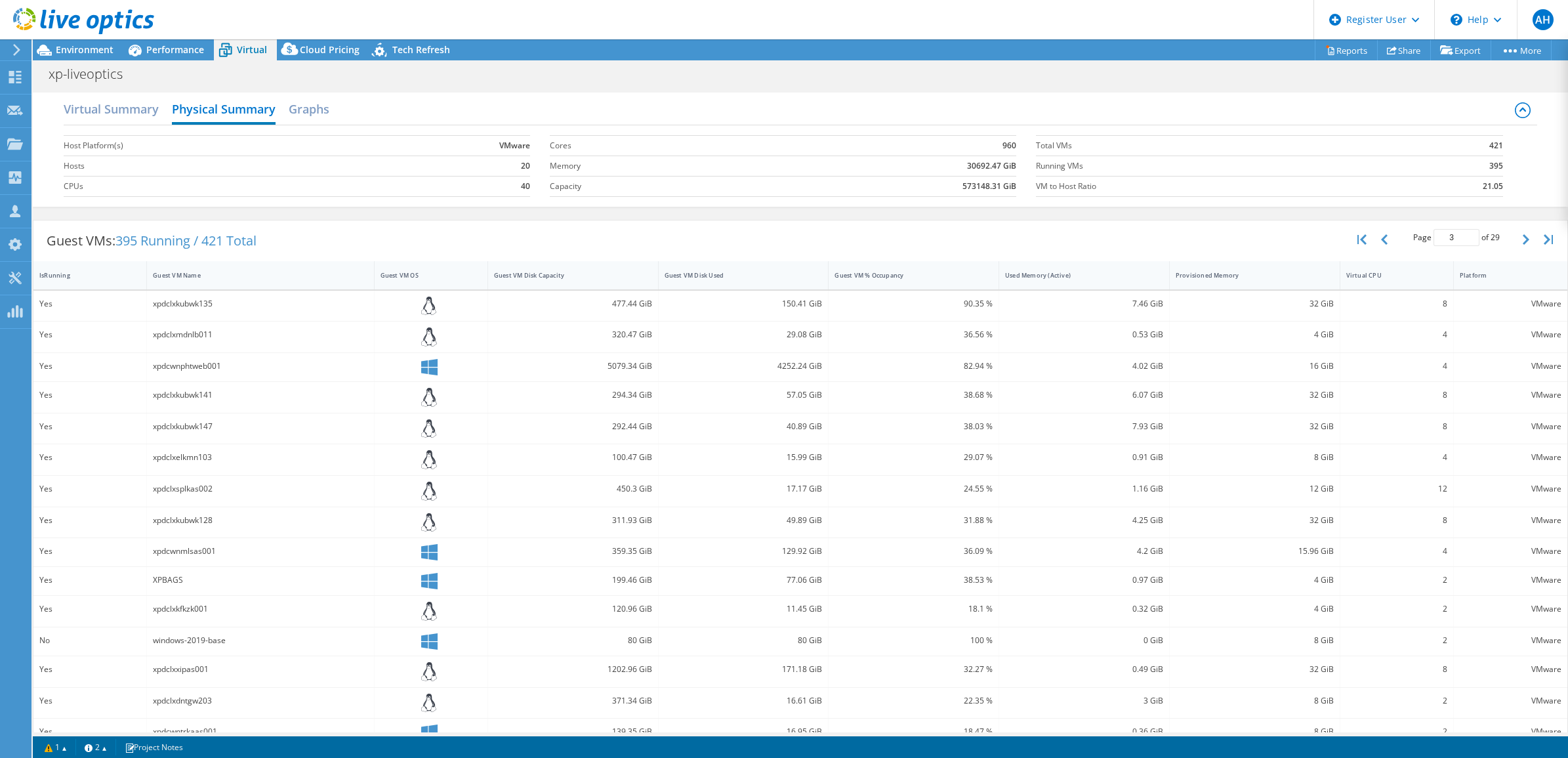
click at [1517, 110] on icon at bounding box center [1523, 110] width 16 height 16
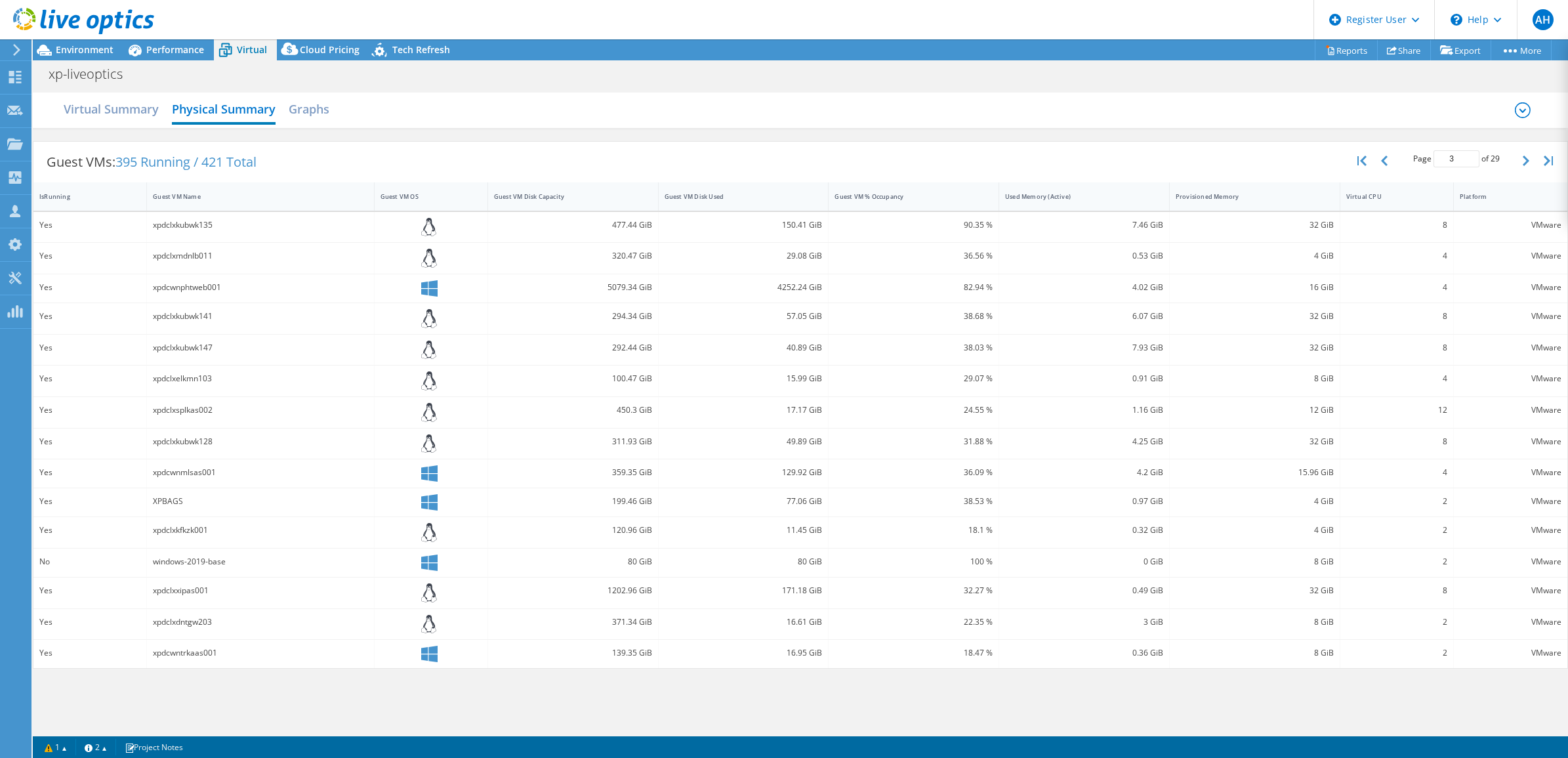
click at [1520, 110] on icon at bounding box center [1523, 110] width 16 height 16
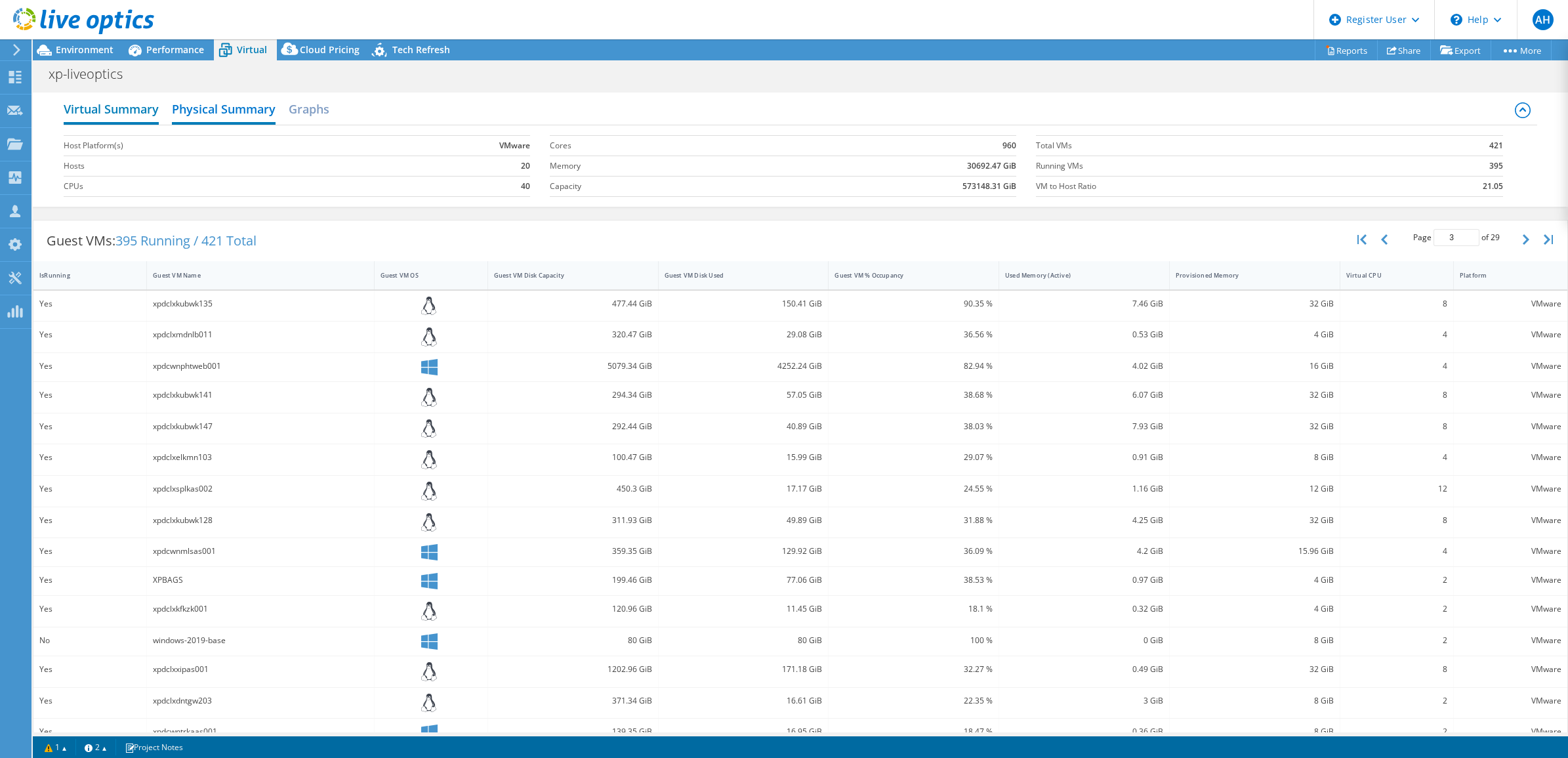
click at [118, 107] on h2 "Virtual Summary" at bounding box center [111, 110] width 95 height 29
